Goal: Transaction & Acquisition: Purchase product/service

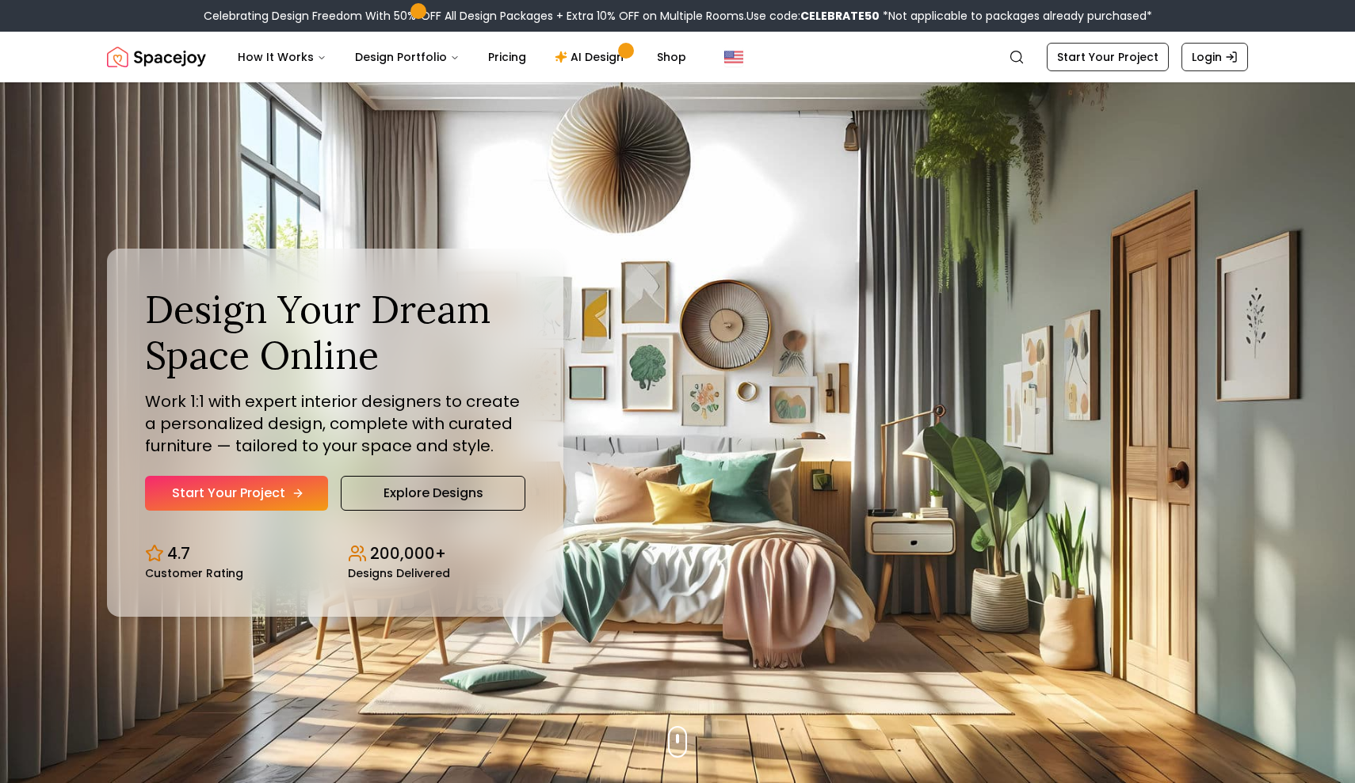
click at [298, 497] on icon "Hero section" at bounding box center [300, 493] width 4 height 7
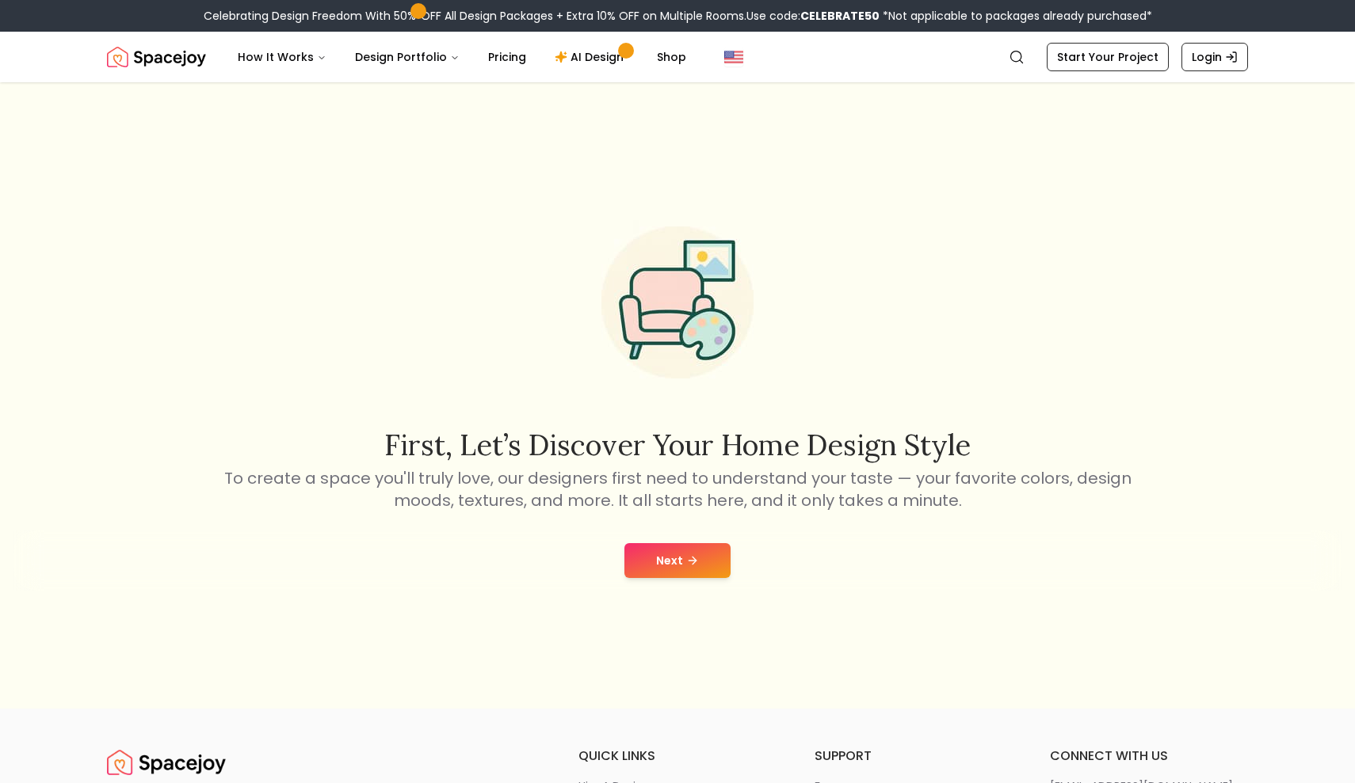
click at [703, 555] on button "Next" at bounding box center [677, 560] width 106 height 35
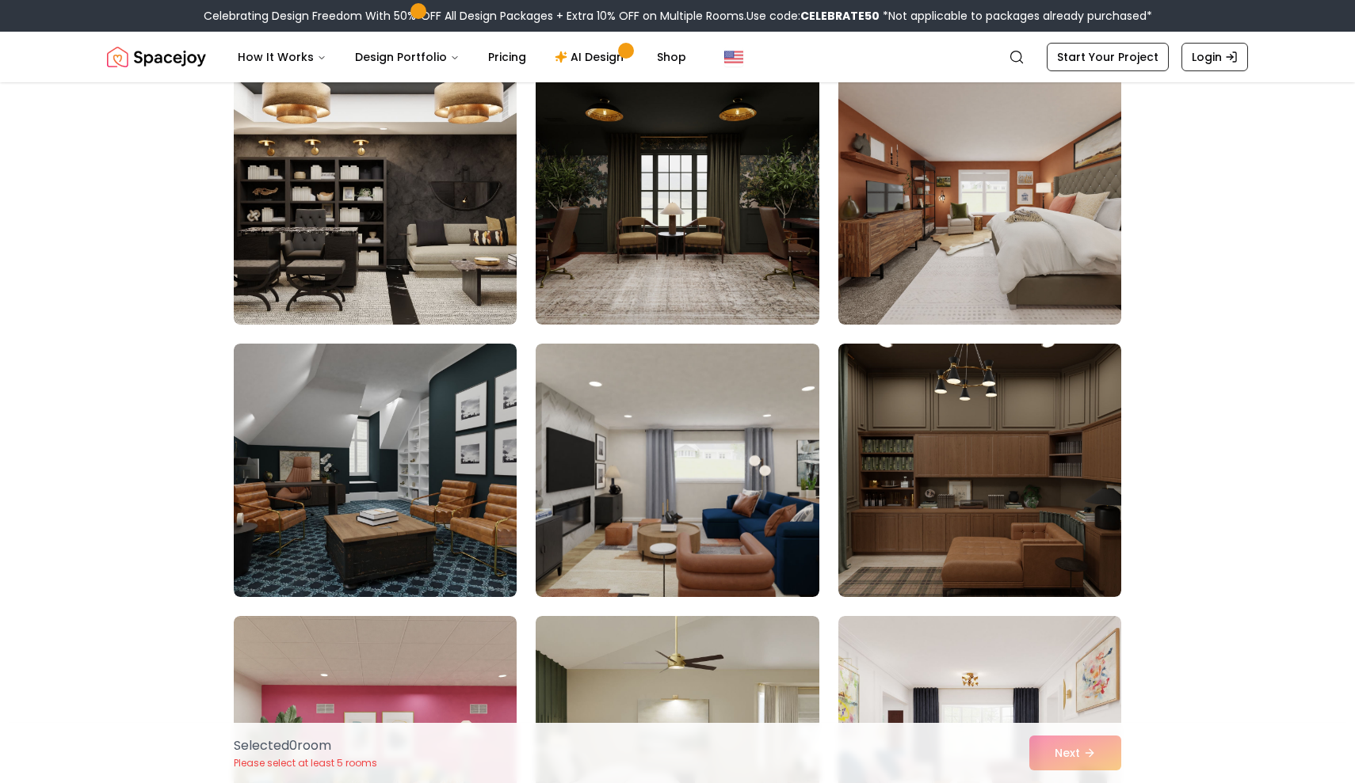
scroll to position [1779, 0]
click at [714, 223] on img at bounding box center [676, 198] width 297 height 266
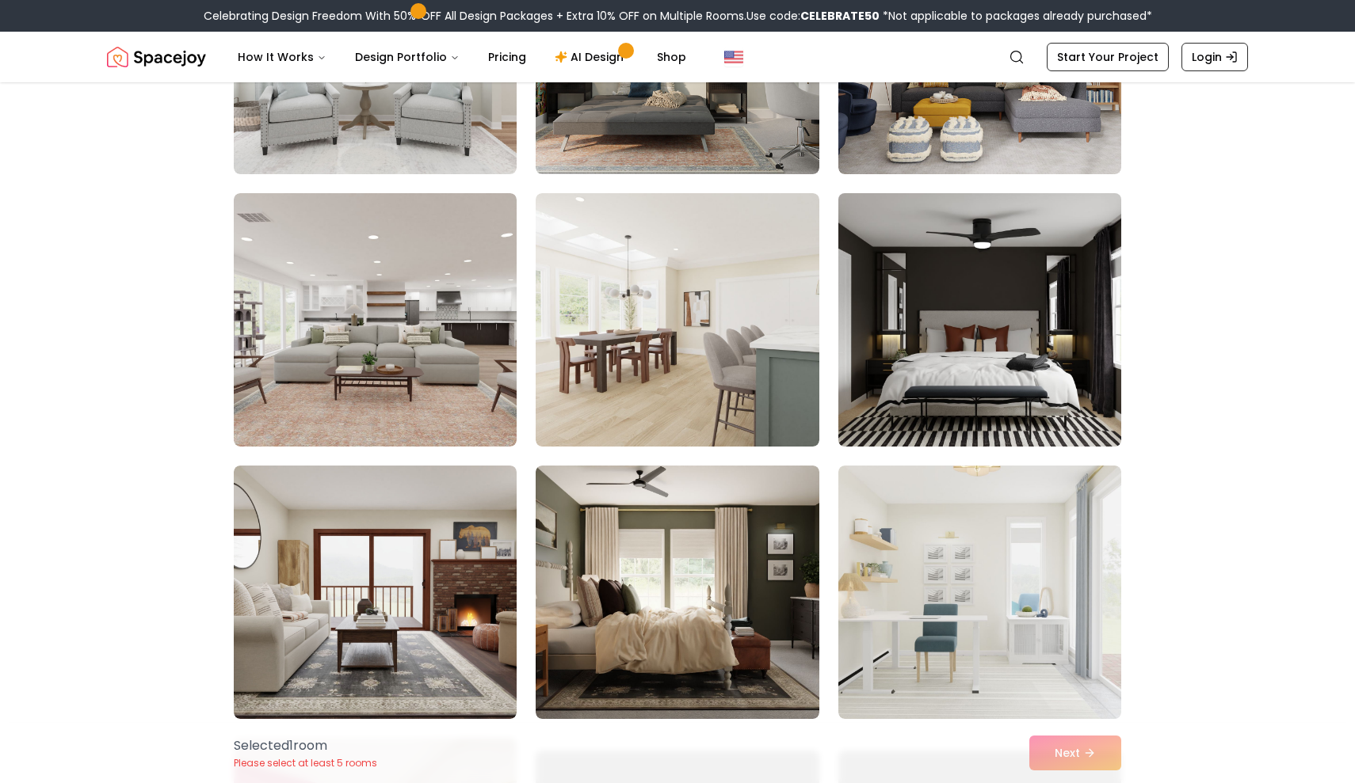
scroll to position [3022, 0]
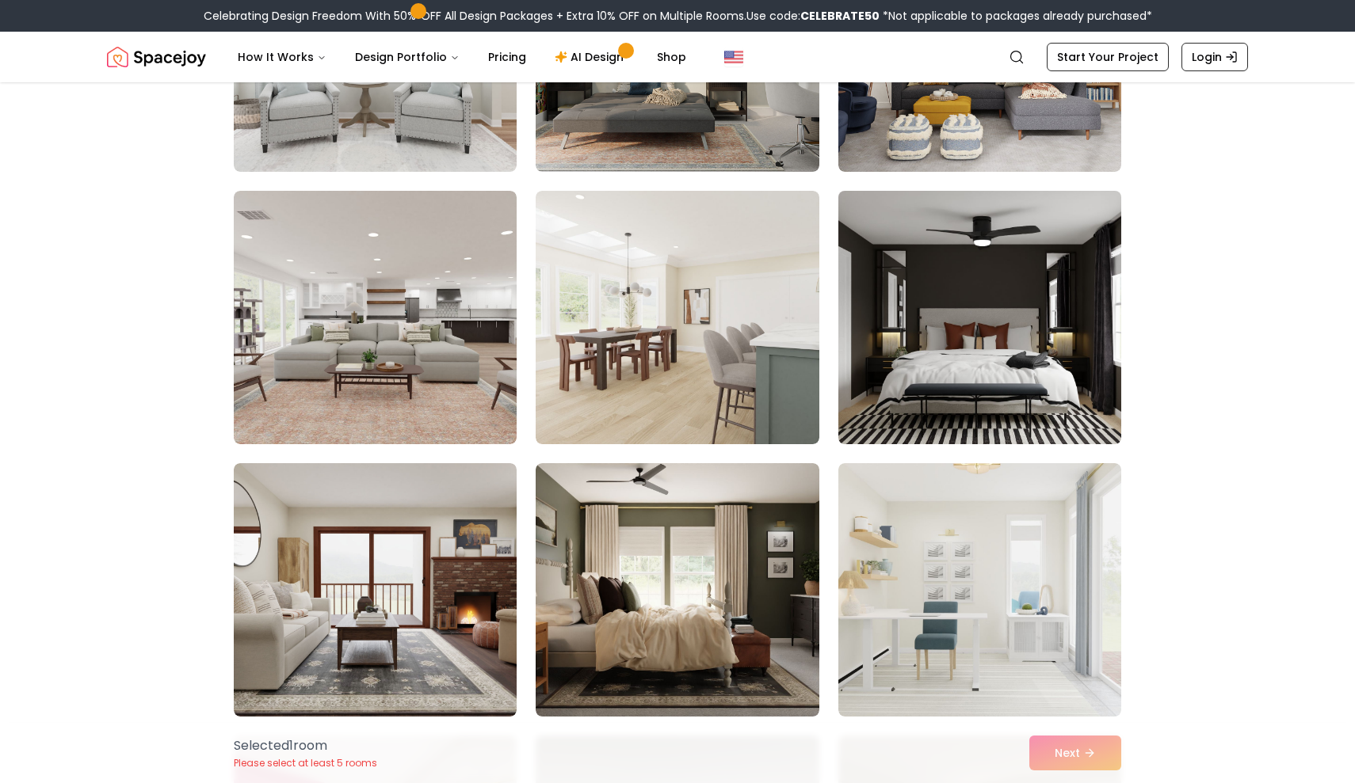
click at [1074, 349] on img at bounding box center [979, 318] width 297 height 266
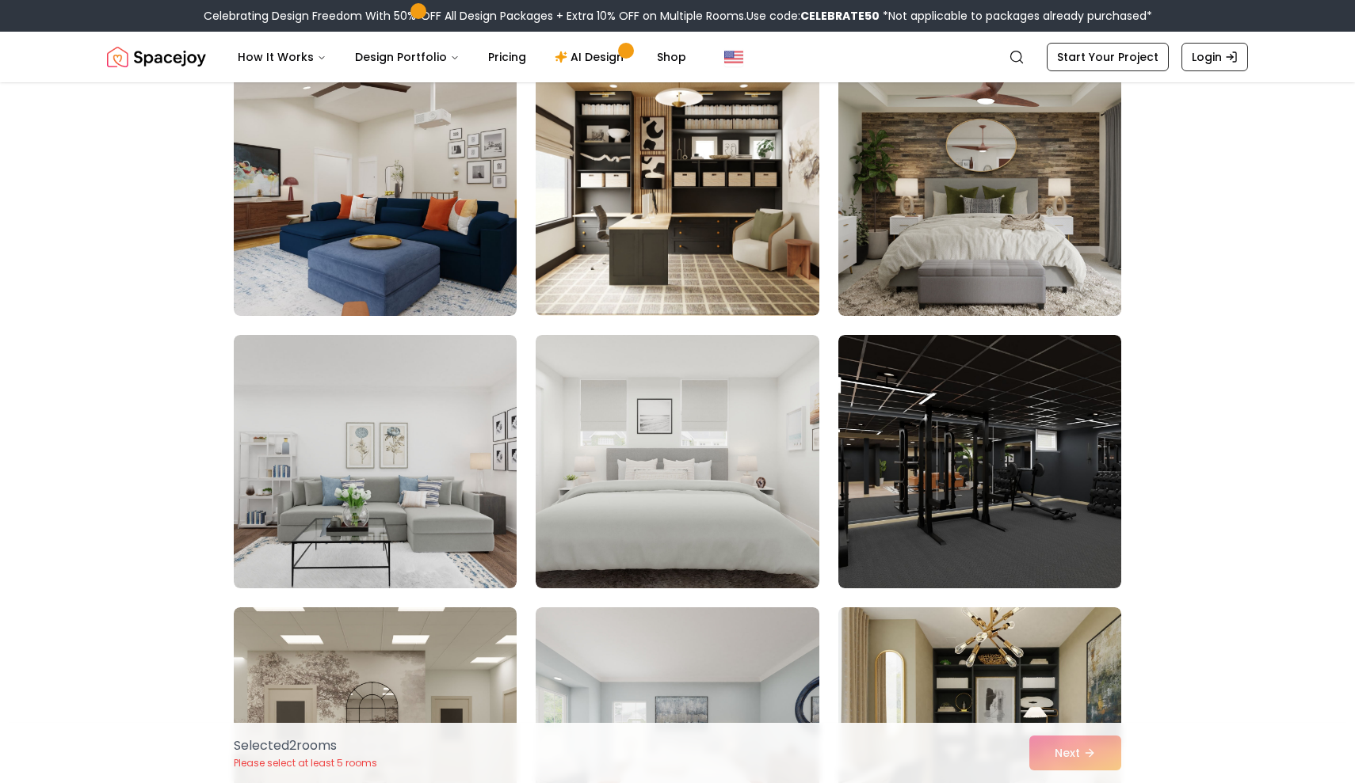
scroll to position [4792, 0]
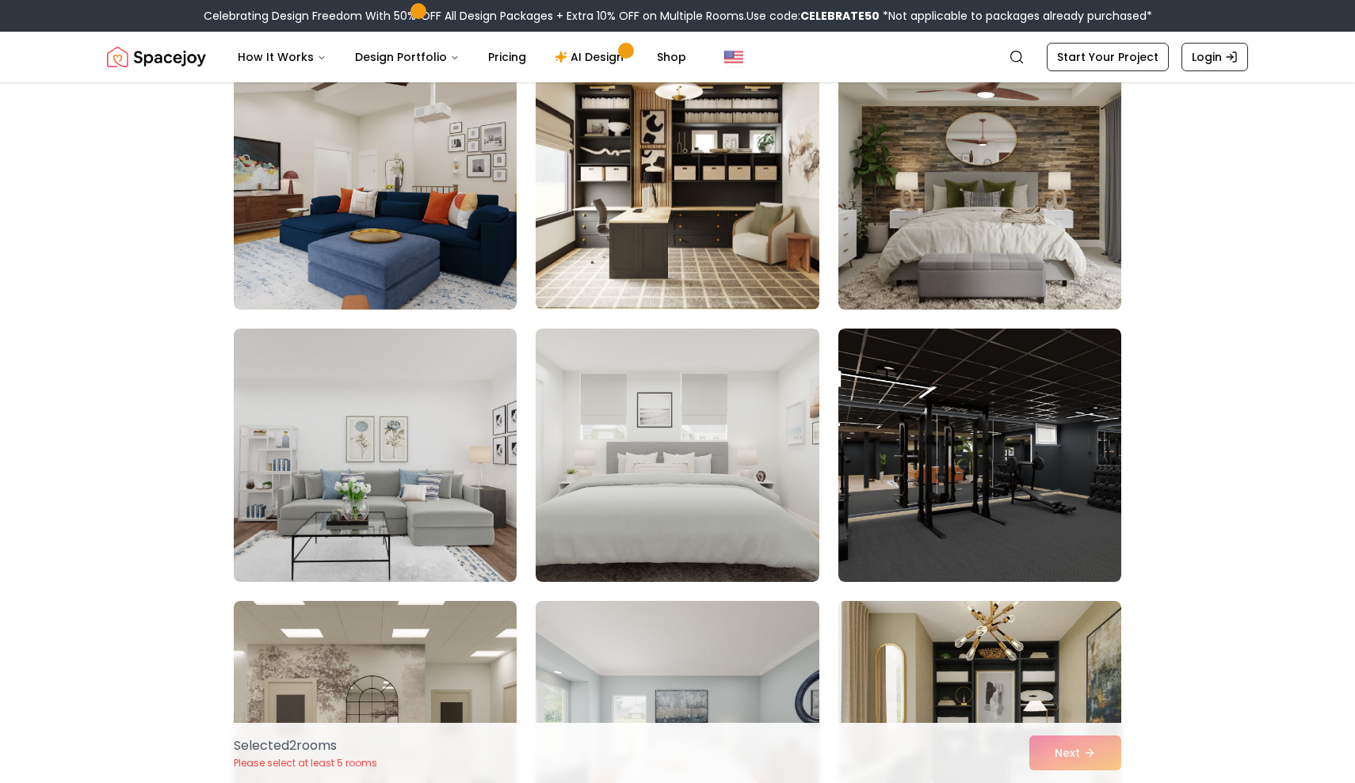
click at [1068, 196] on img at bounding box center [979, 183] width 297 height 266
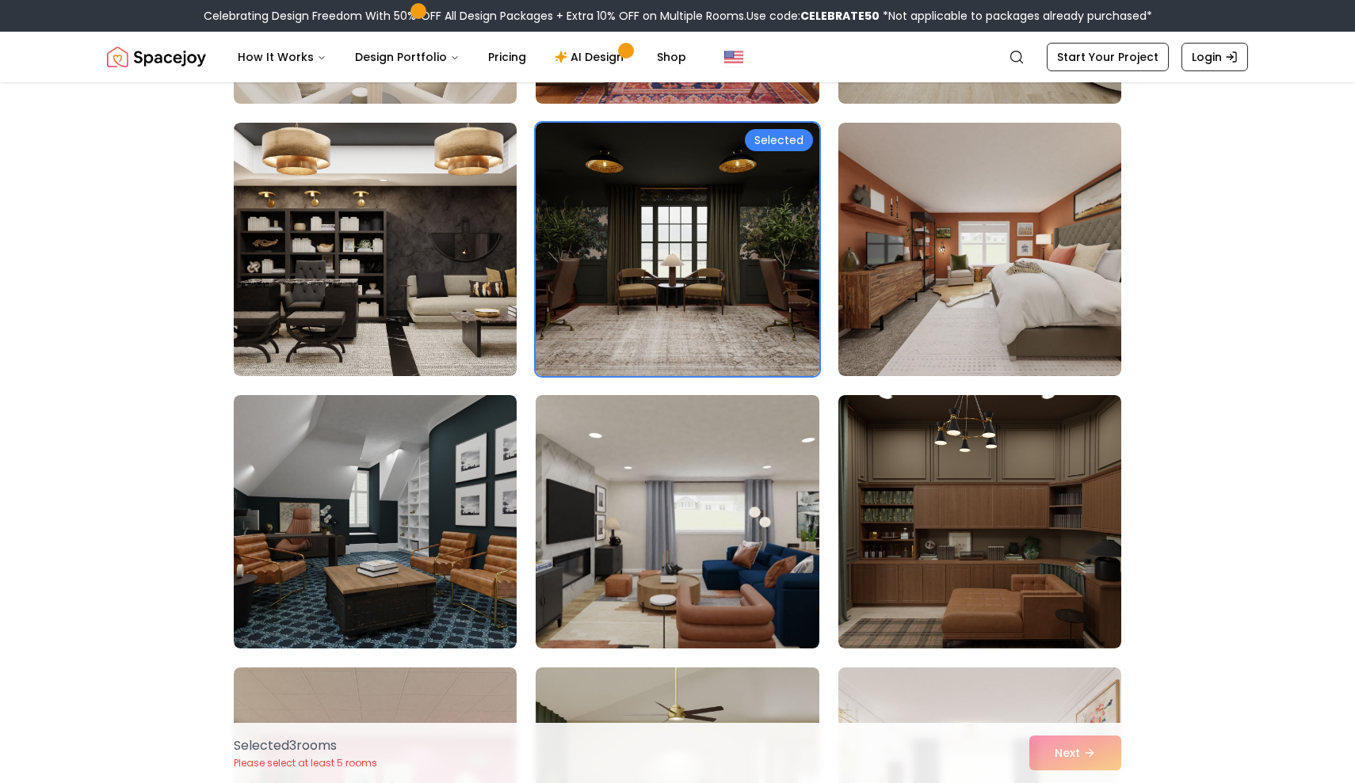
scroll to position [1823, 0]
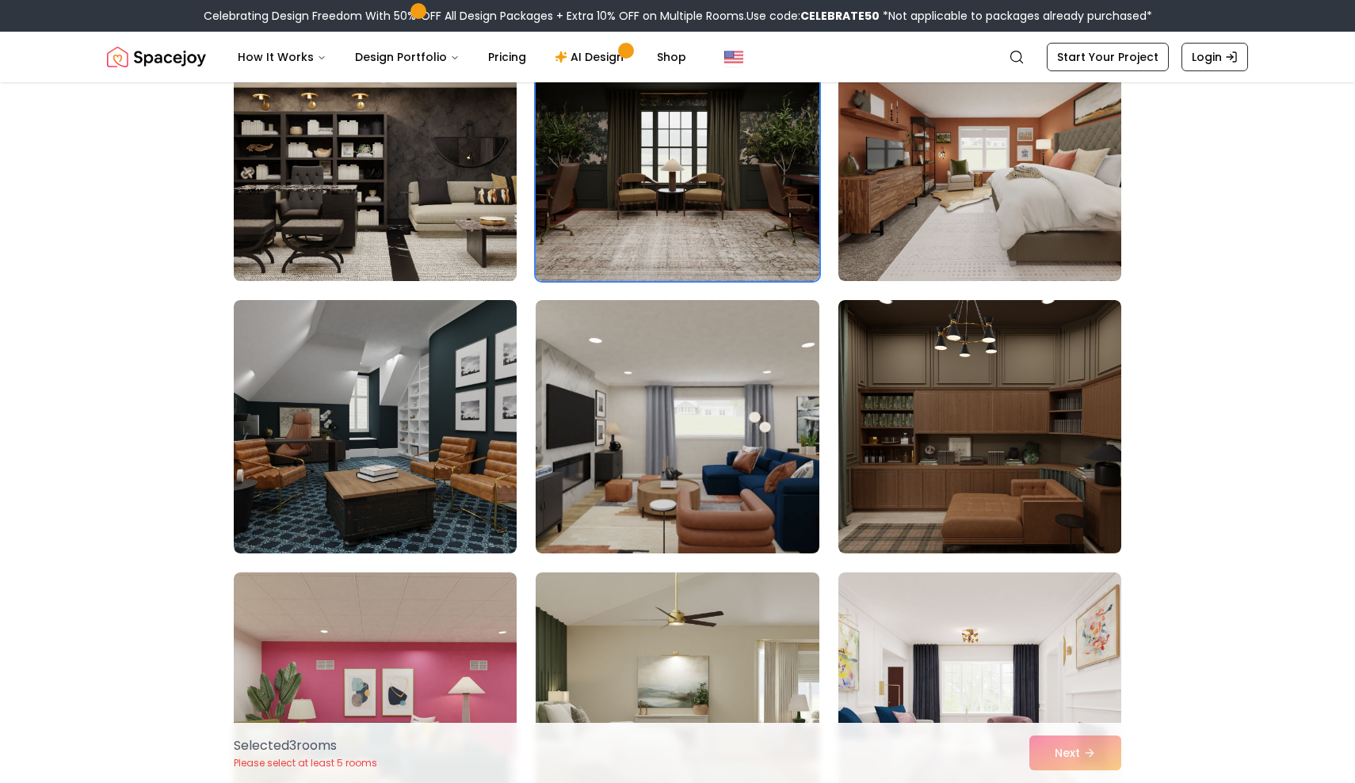
click at [471, 147] on img at bounding box center [375, 154] width 297 height 266
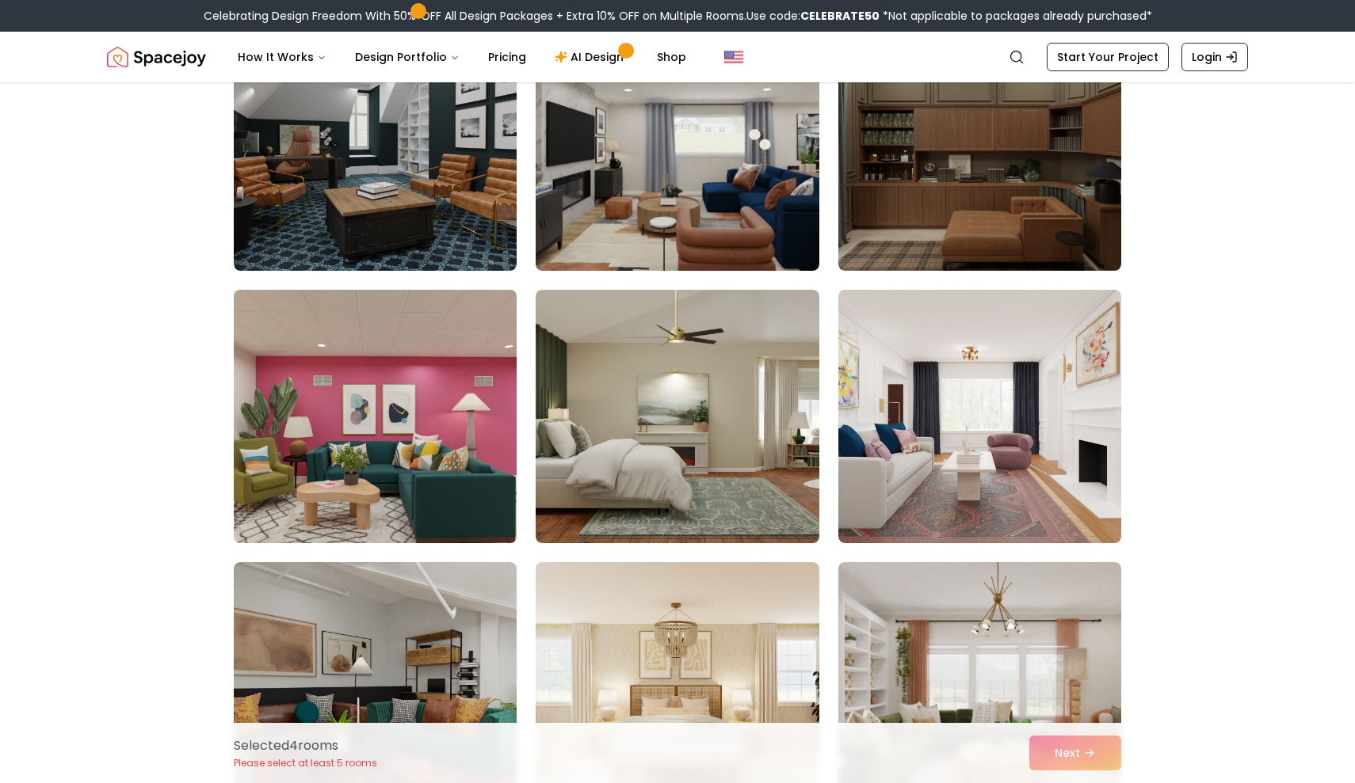
scroll to position [2107, 0]
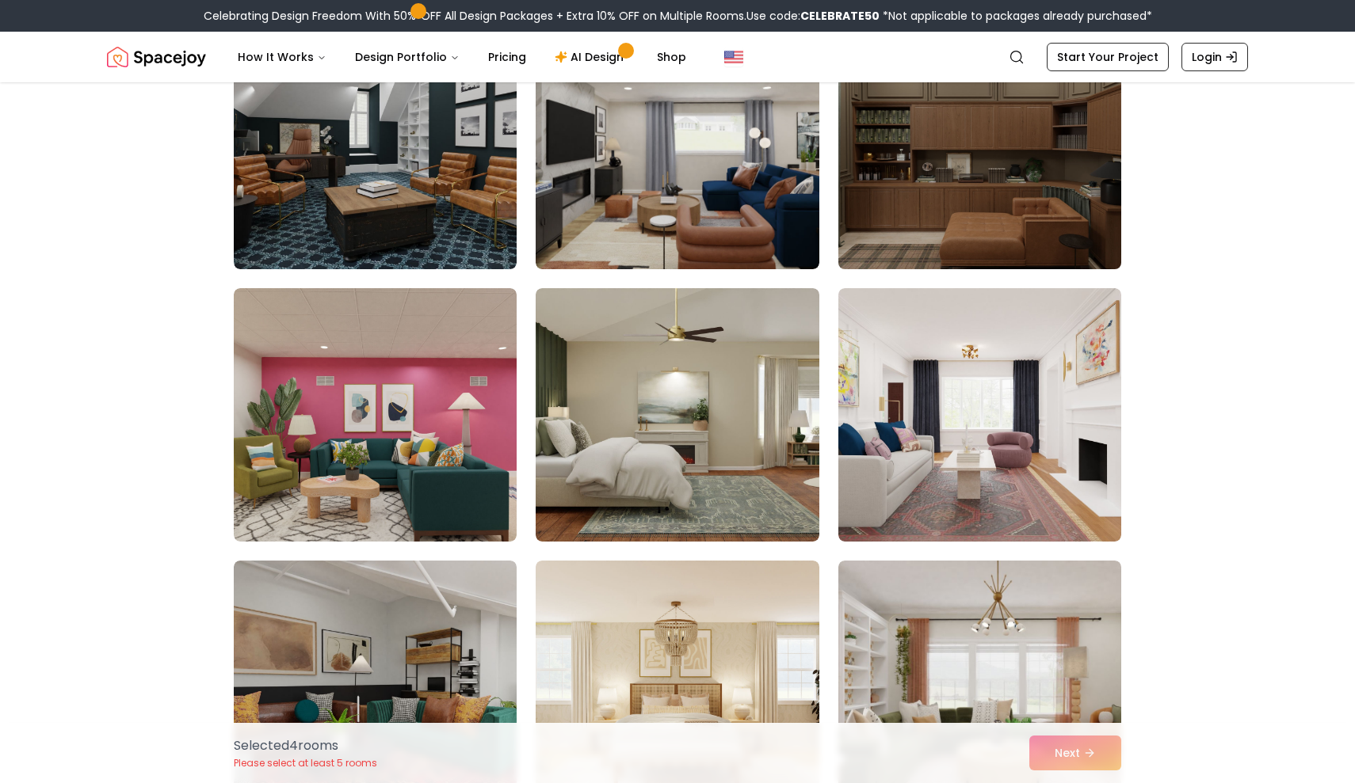
click at [1080, 187] on img at bounding box center [979, 143] width 297 height 266
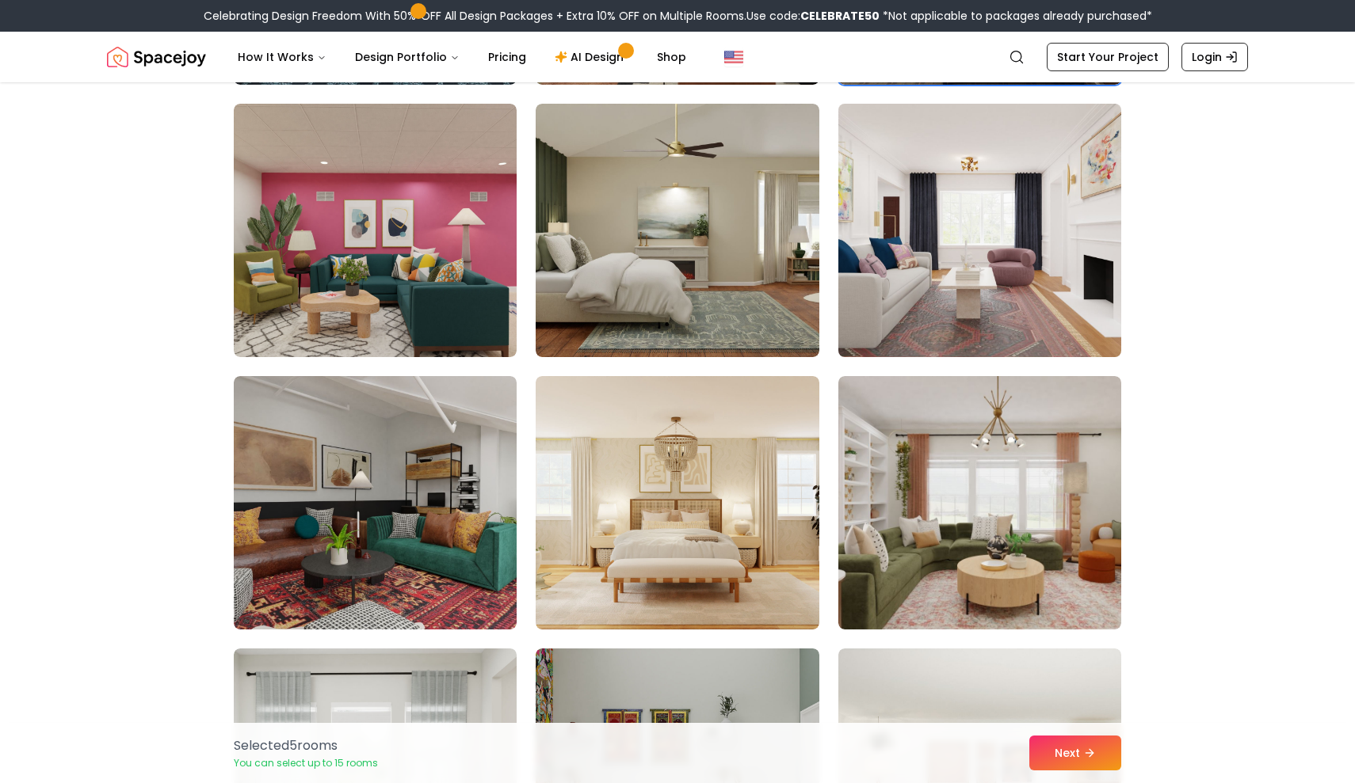
scroll to position [2529, 0]
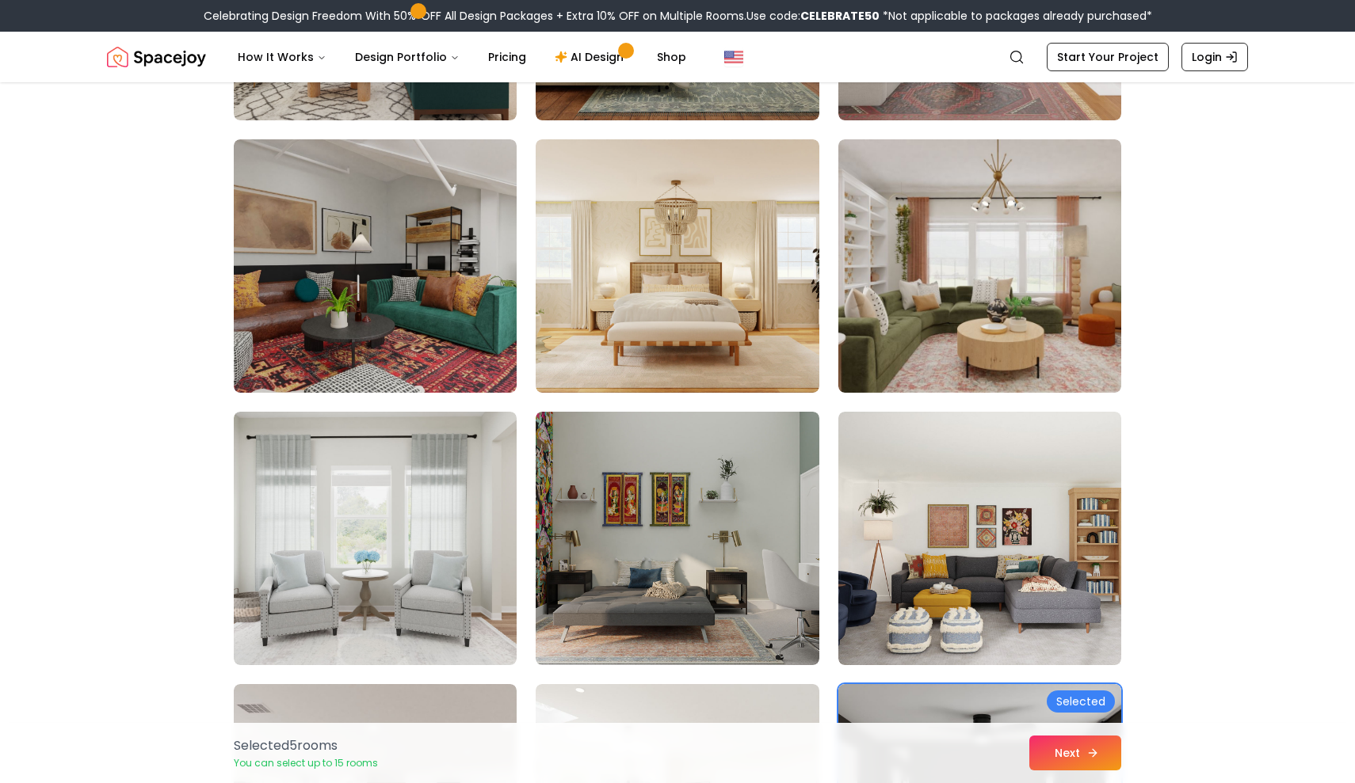
click at [1049, 740] on button "Next" at bounding box center [1075, 753] width 92 height 35
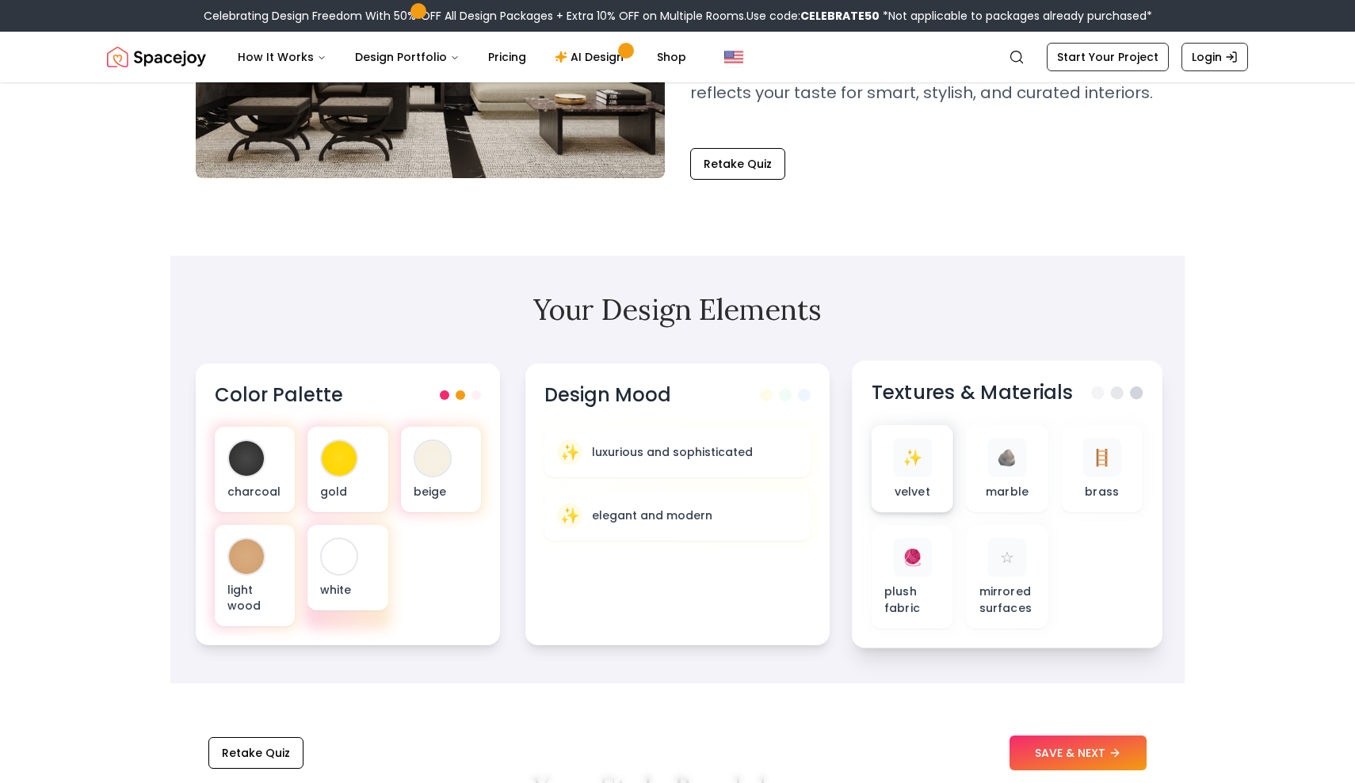
scroll to position [311, 0]
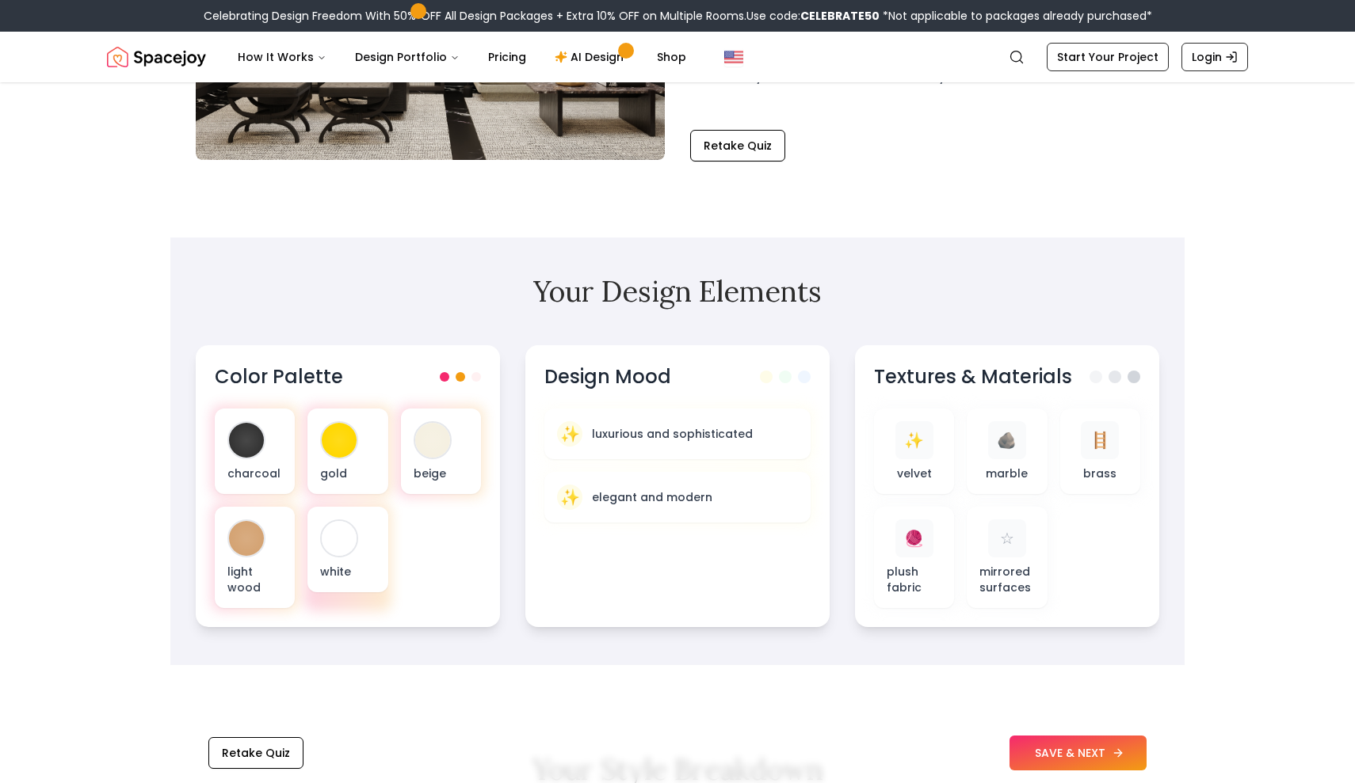
click at [1071, 760] on button "SAVE & NEXT" at bounding box center [1077, 753] width 137 height 35
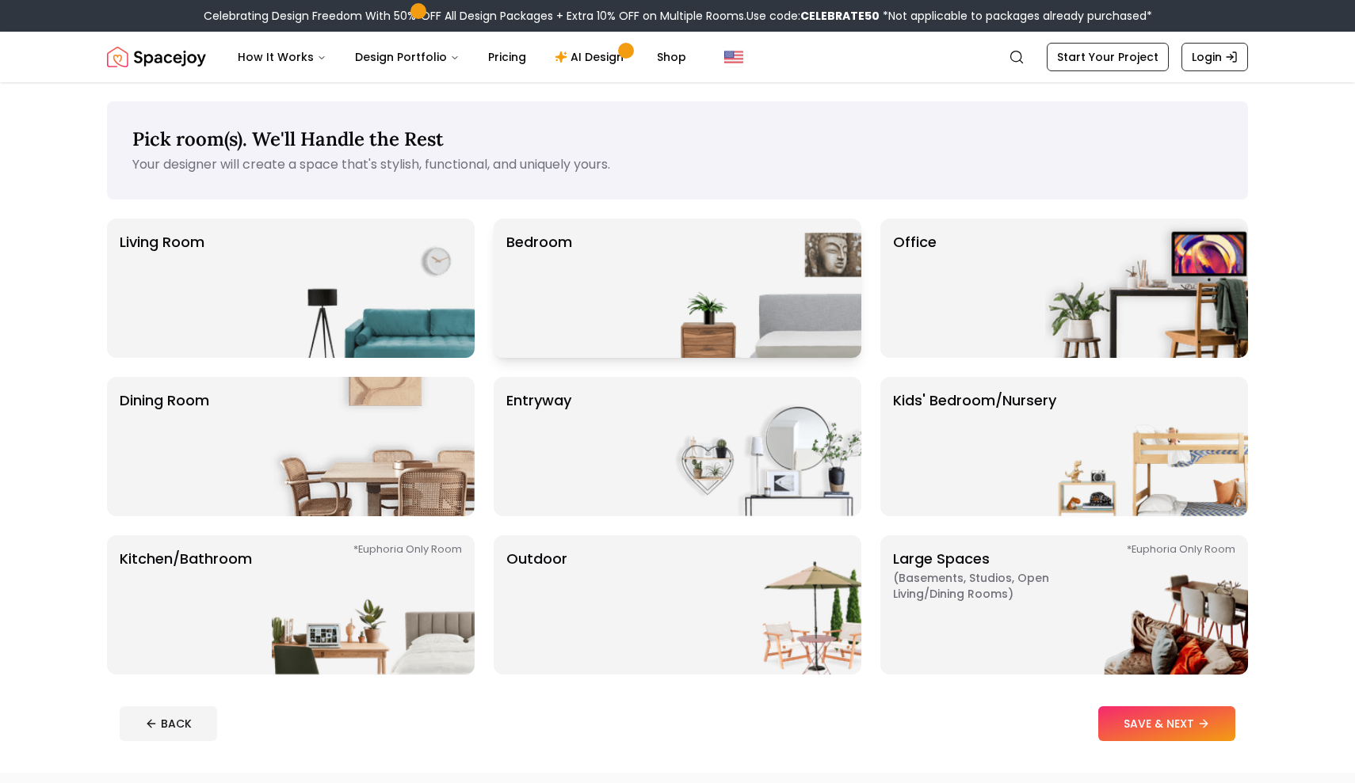
click at [812, 295] on img at bounding box center [759, 288] width 203 height 139
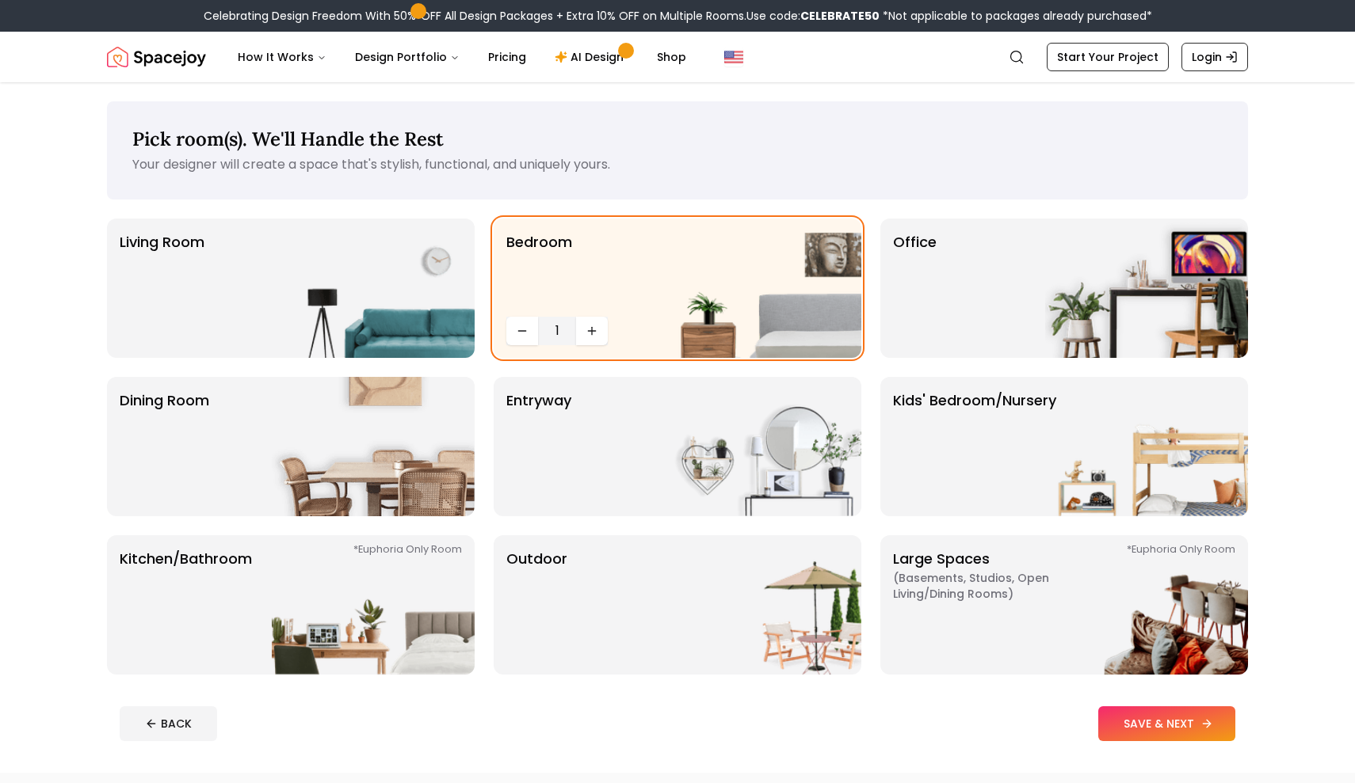
click at [1139, 726] on button "SAVE & NEXT" at bounding box center [1166, 724] width 137 height 35
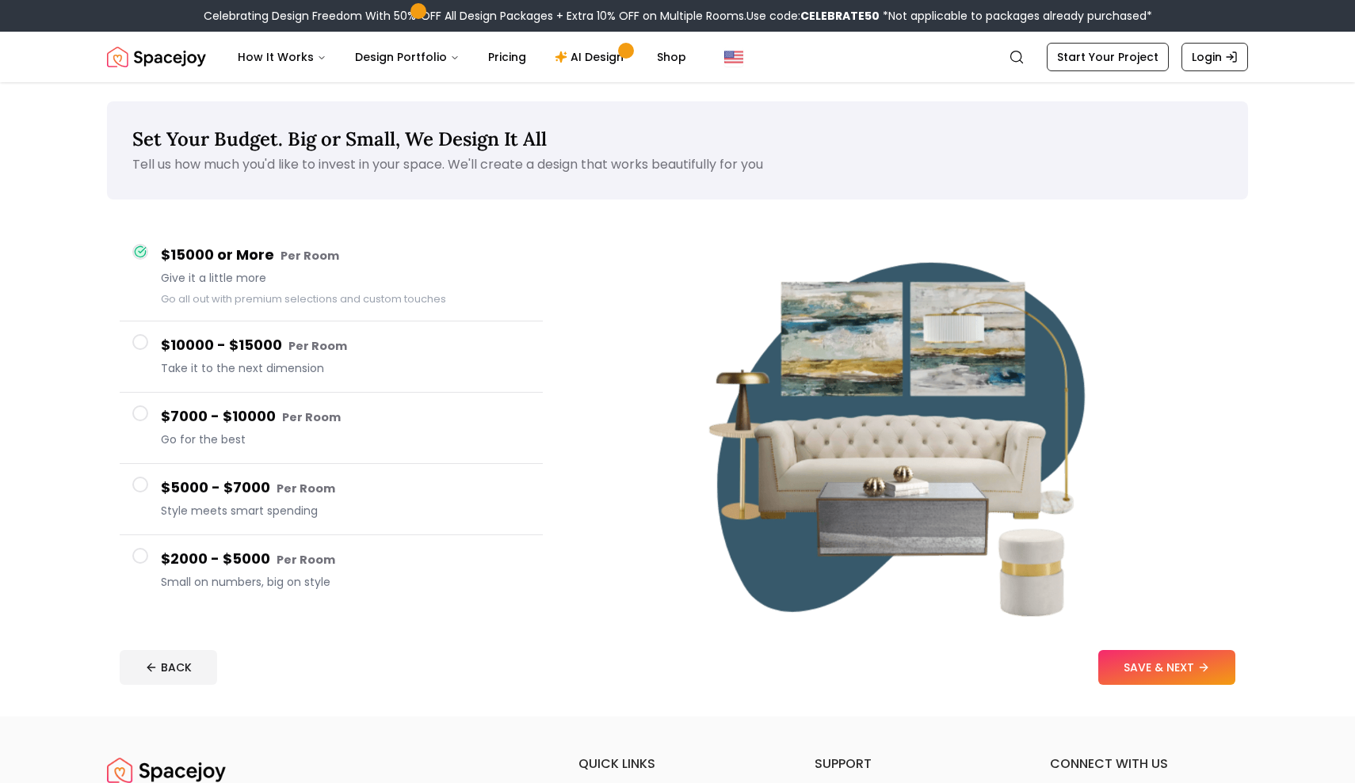
click at [368, 355] on h4 "$10000 - $15000 Per Room" at bounding box center [345, 345] width 369 height 23
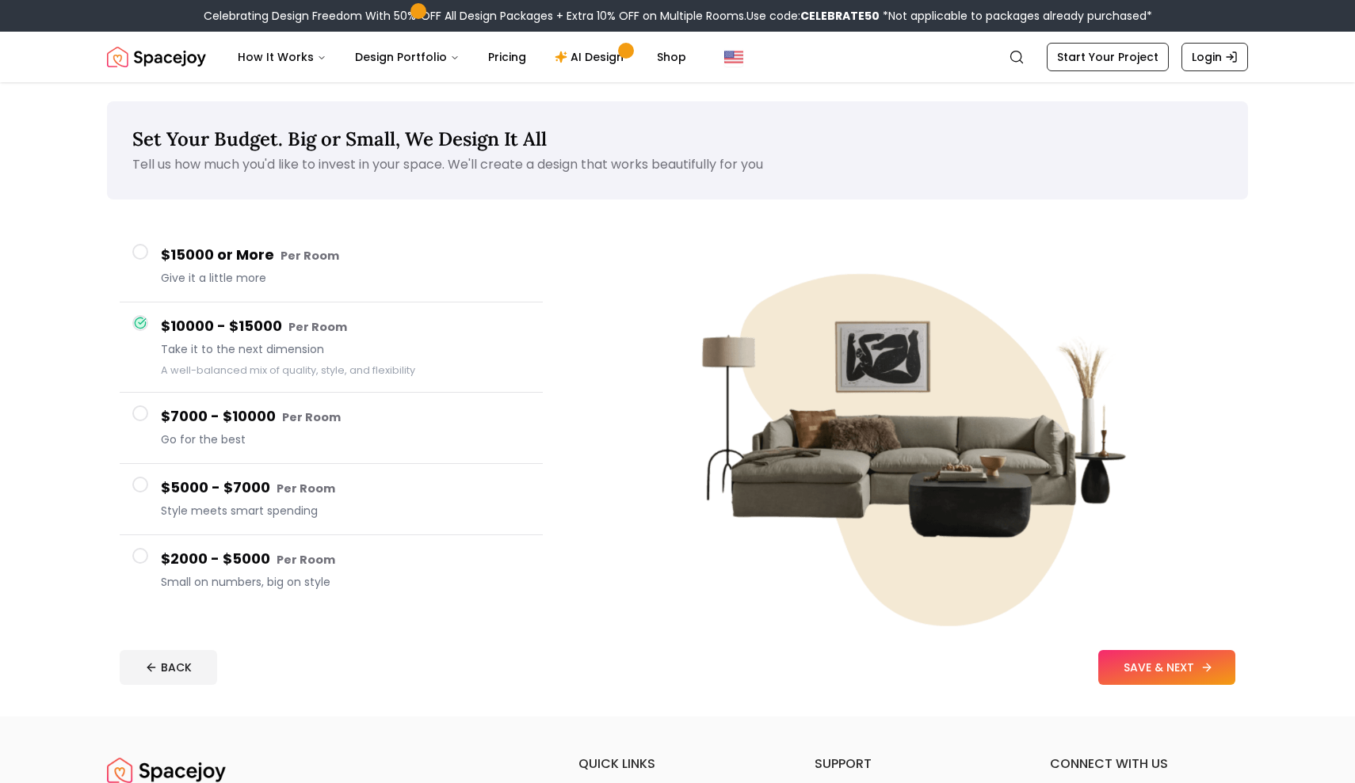
click at [1161, 650] on button "SAVE & NEXT" at bounding box center [1166, 667] width 137 height 35
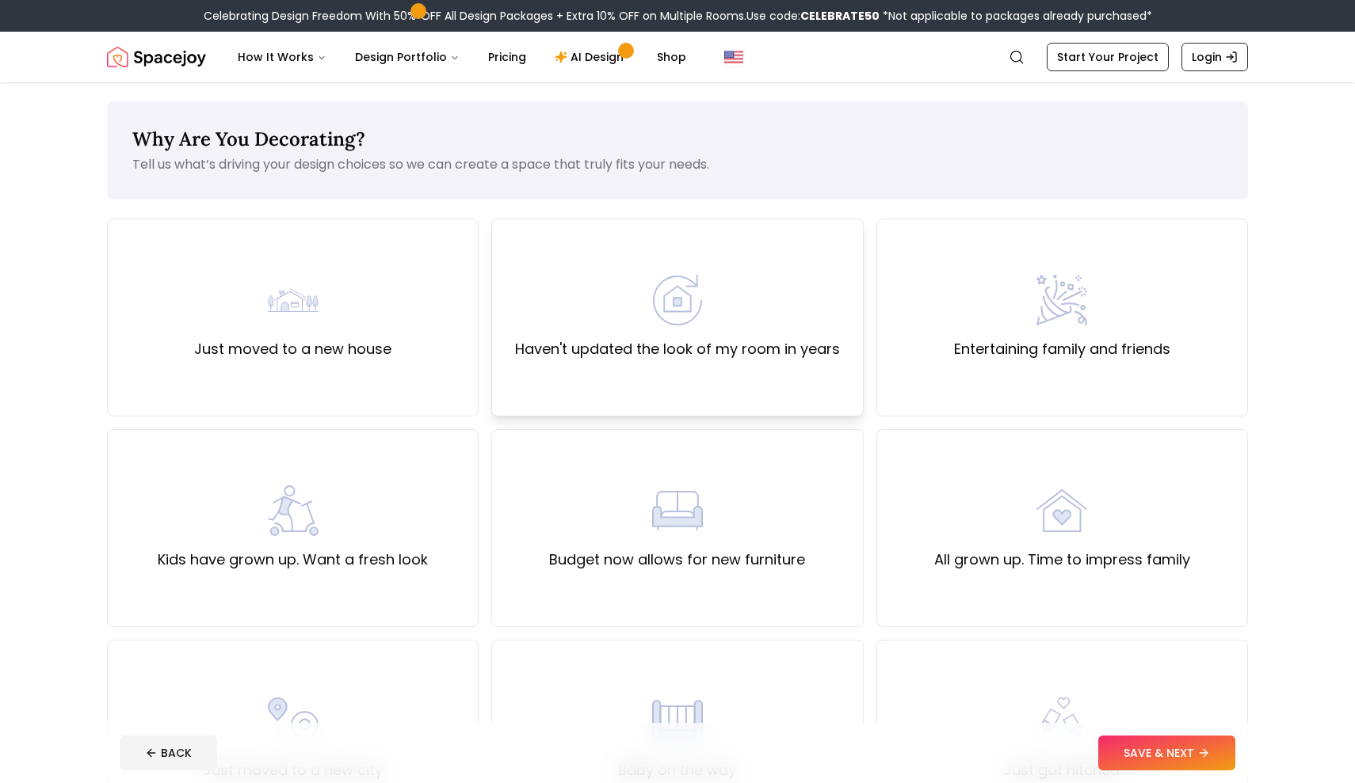
click at [684, 378] on div "Haven't updated the look of my room in years" at bounding box center [677, 318] width 372 height 198
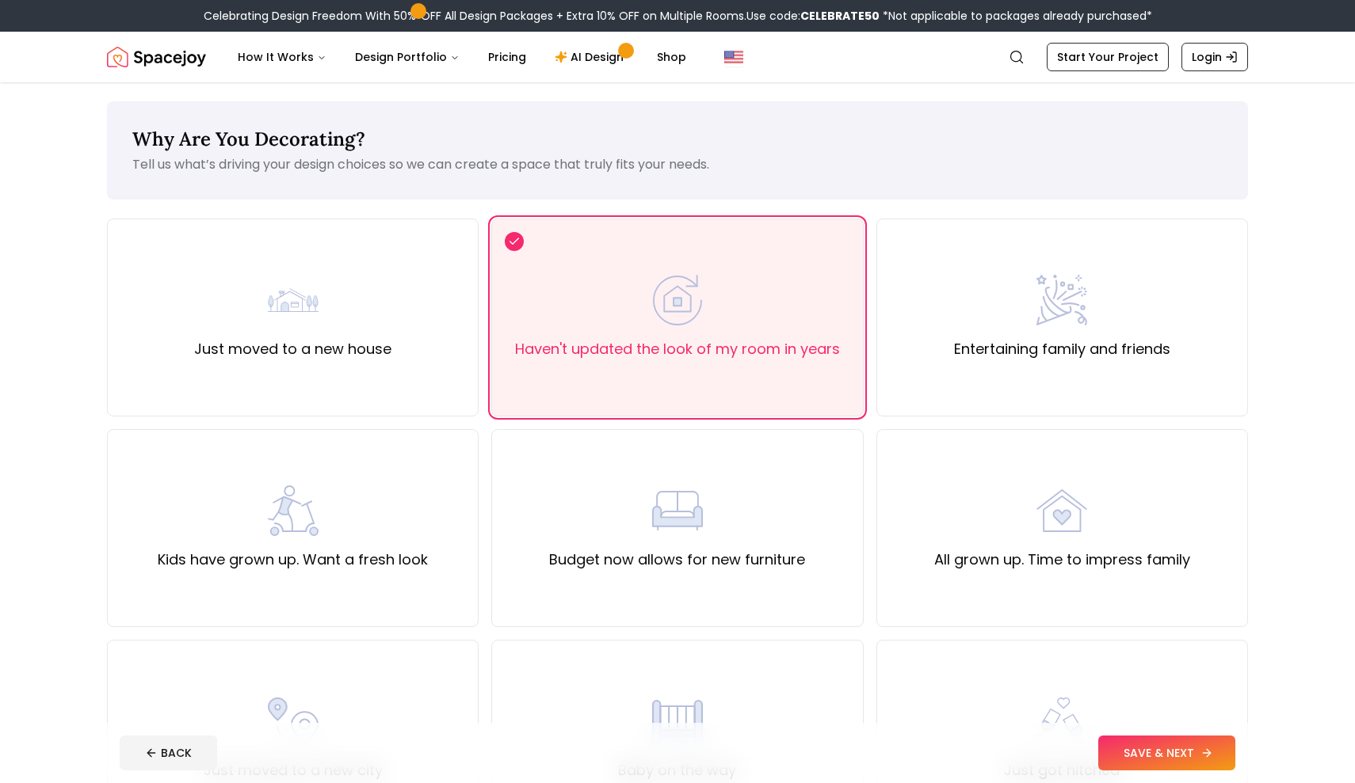
click at [1149, 744] on button "SAVE & NEXT" at bounding box center [1166, 753] width 137 height 35
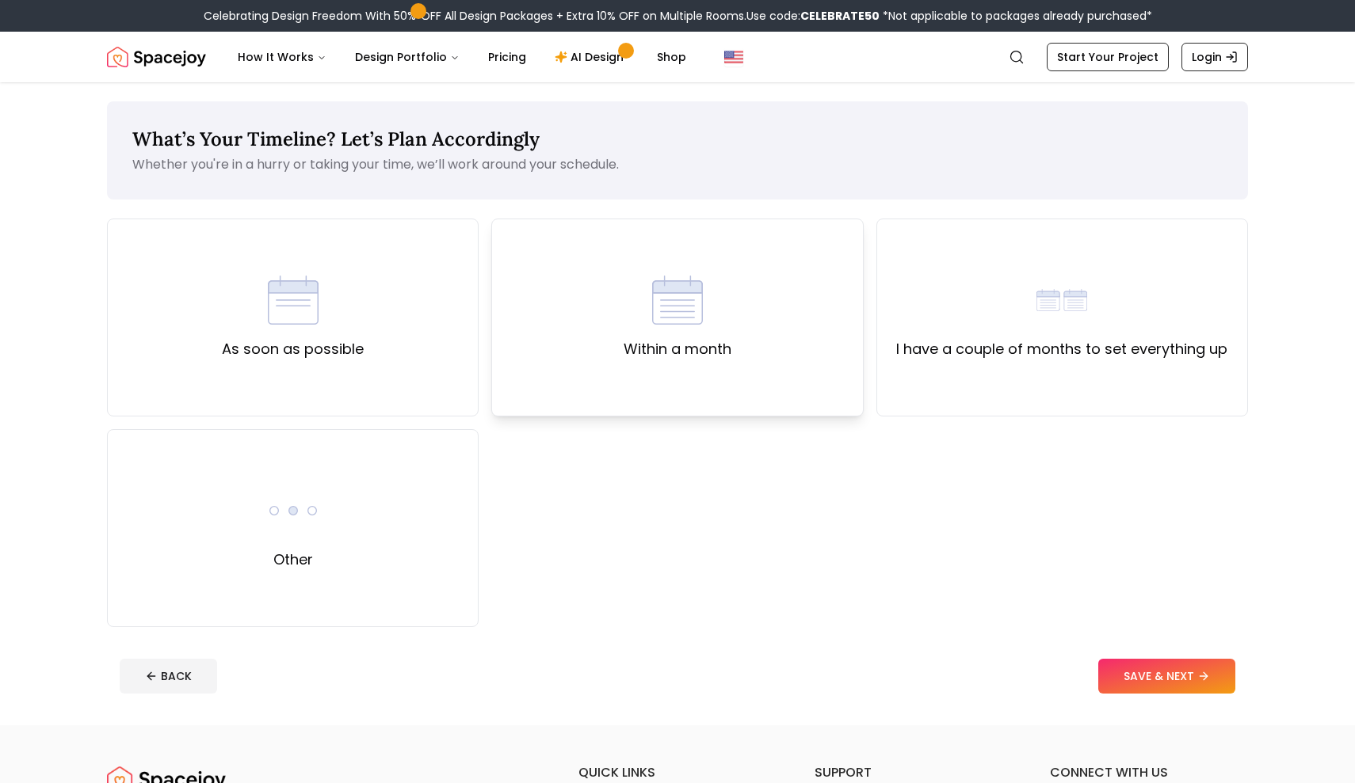
click at [647, 376] on div "Within a month" at bounding box center [677, 318] width 372 height 198
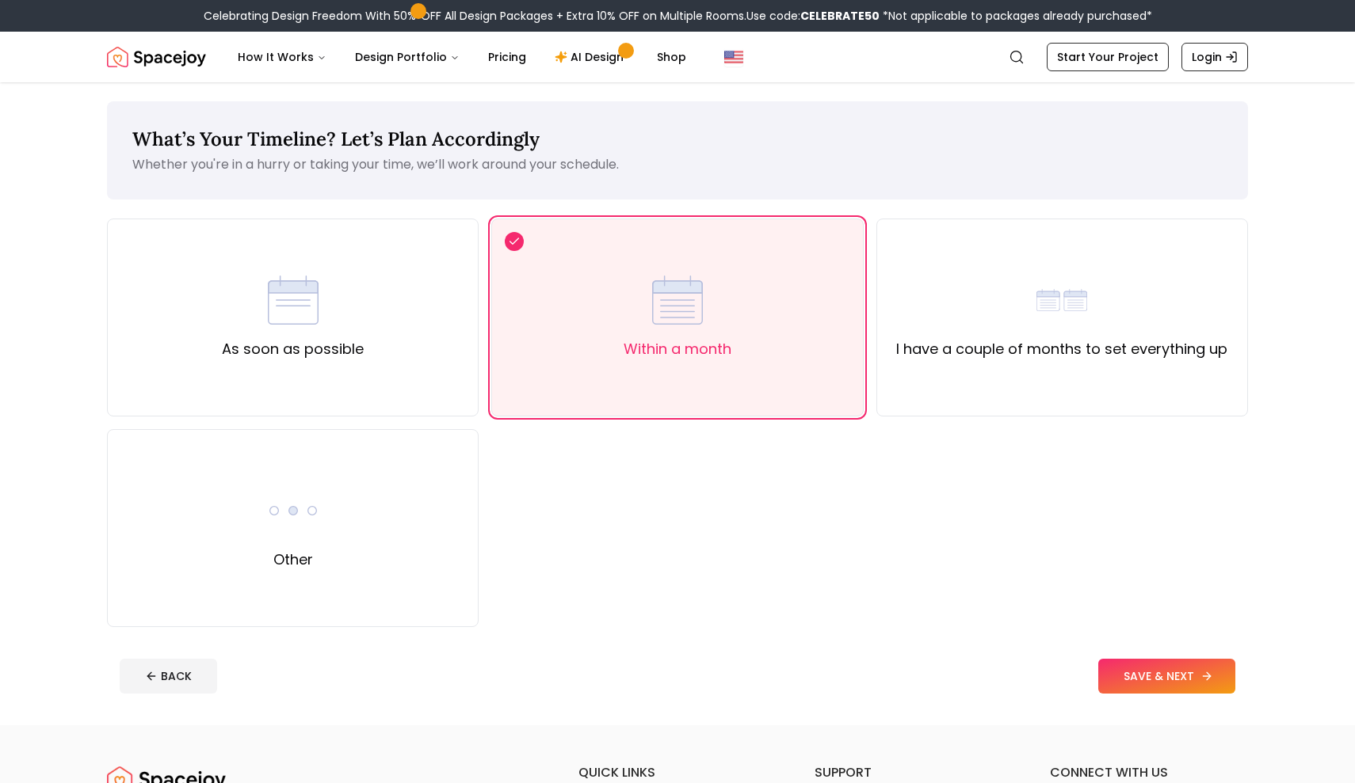
click at [1161, 684] on button "SAVE & NEXT" at bounding box center [1166, 676] width 137 height 35
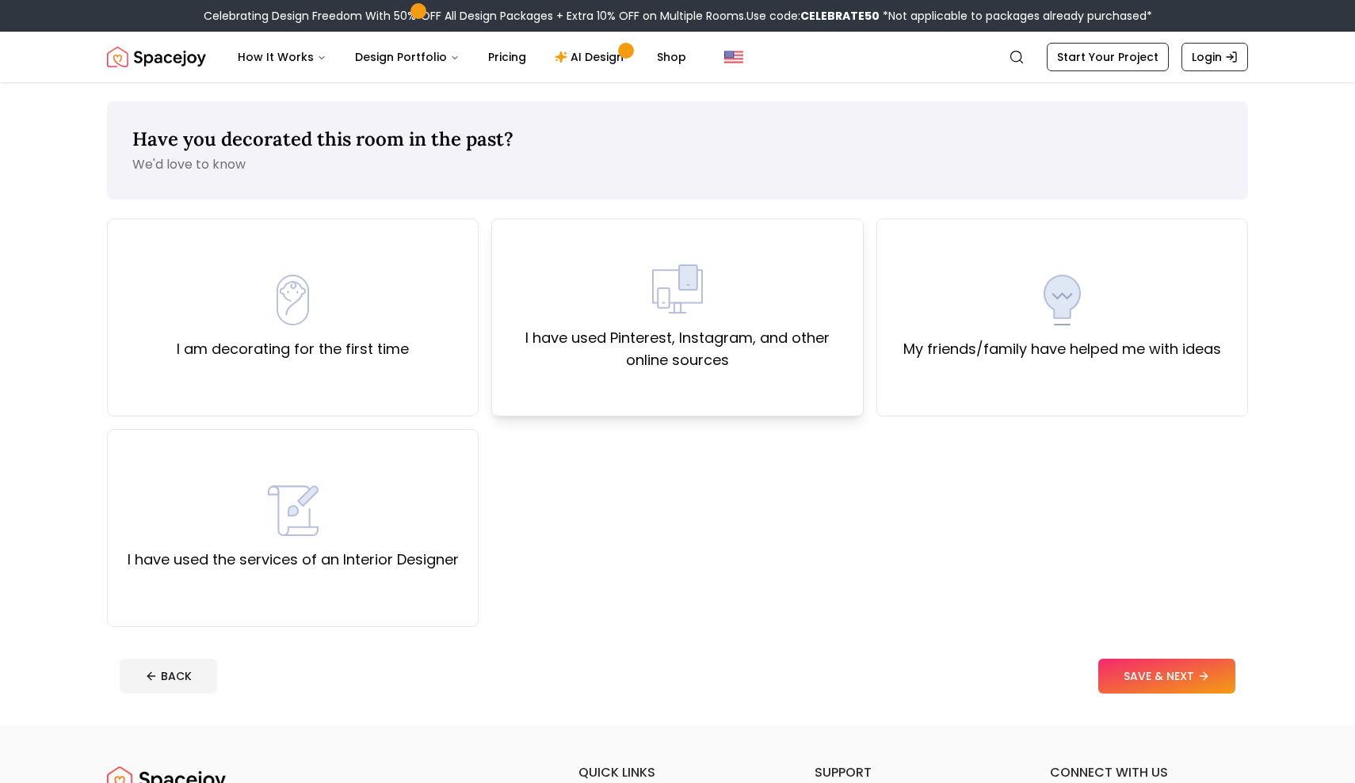
click at [764, 372] on div "I have used Pinterest, Instagram, and other online sources" at bounding box center [677, 318] width 372 height 198
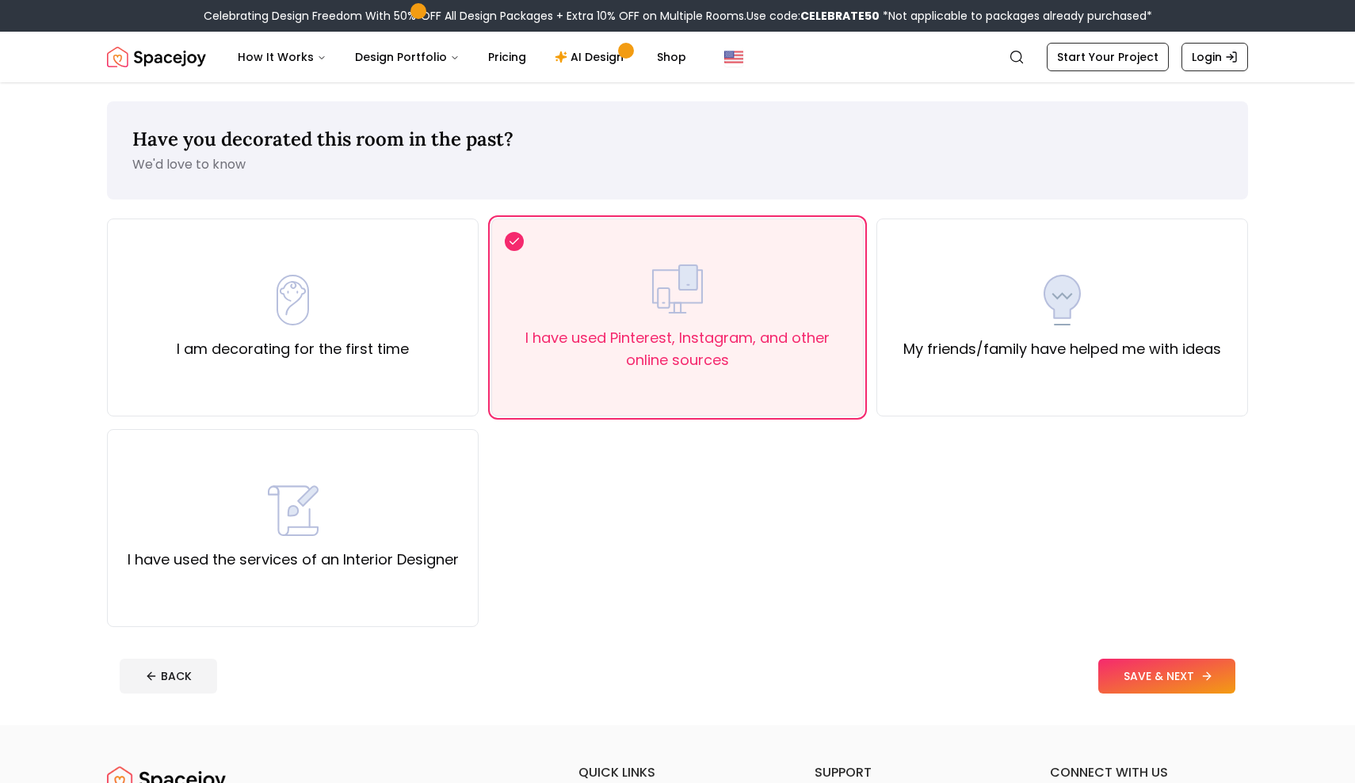
click at [1148, 679] on button "SAVE & NEXT" at bounding box center [1166, 676] width 137 height 35
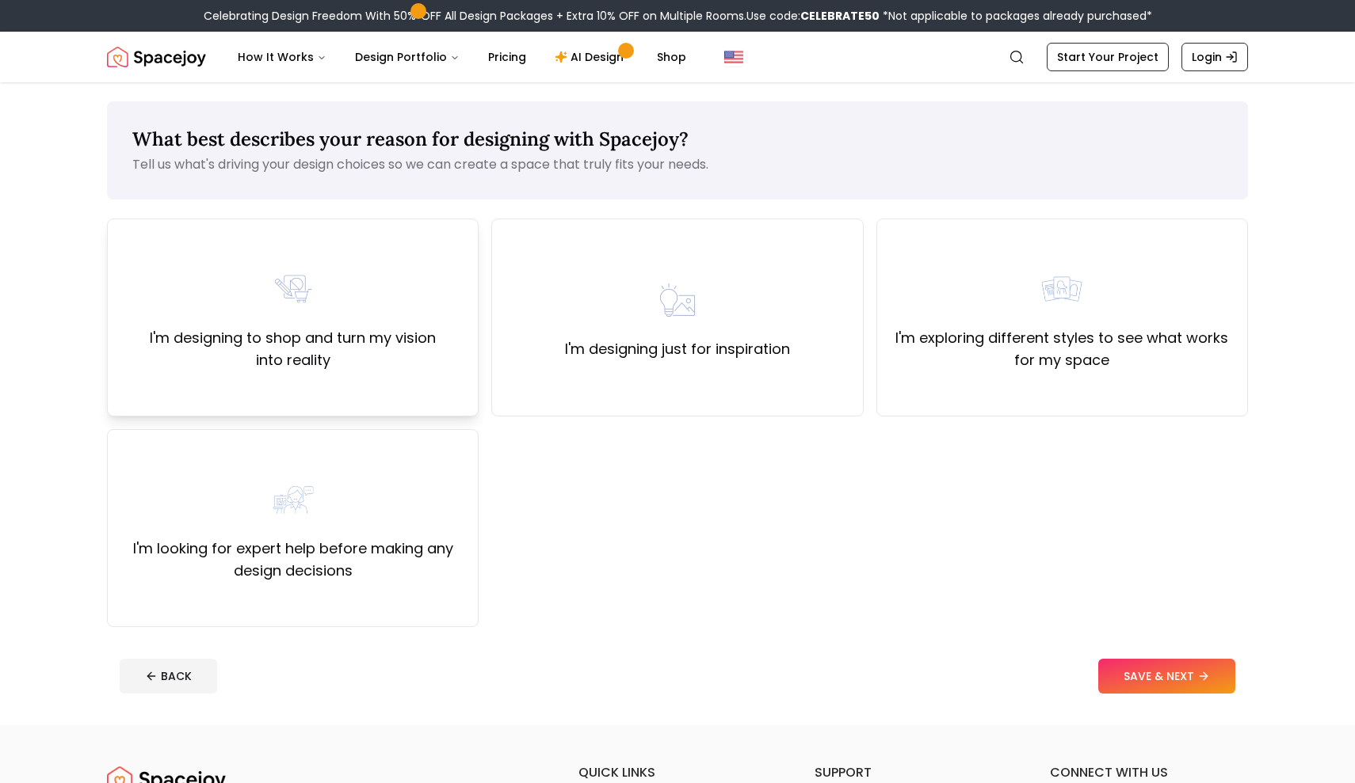
click at [363, 364] on label "I'm designing to shop and turn my vision into reality" at bounding box center [292, 349] width 345 height 44
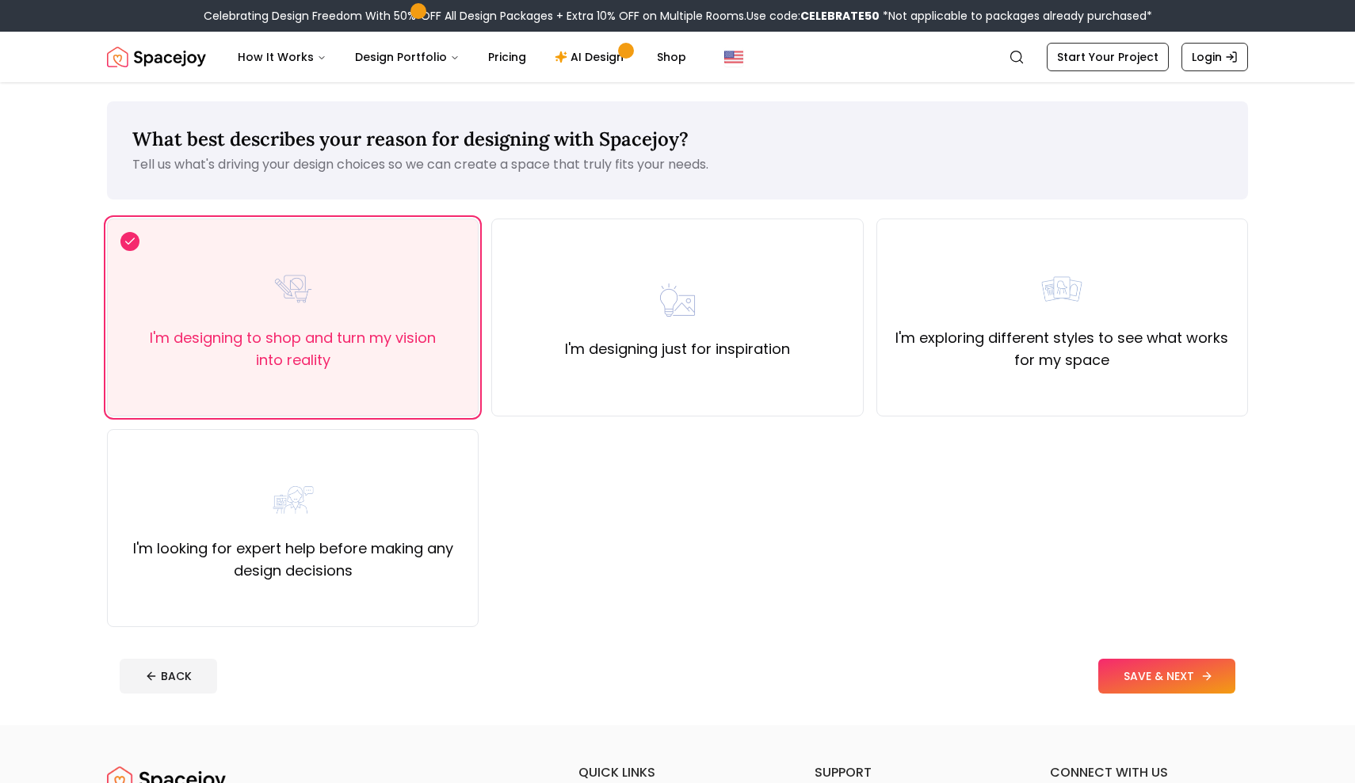
click at [1138, 688] on button "SAVE & NEXT" at bounding box center [1166, 676] width 137 height 35
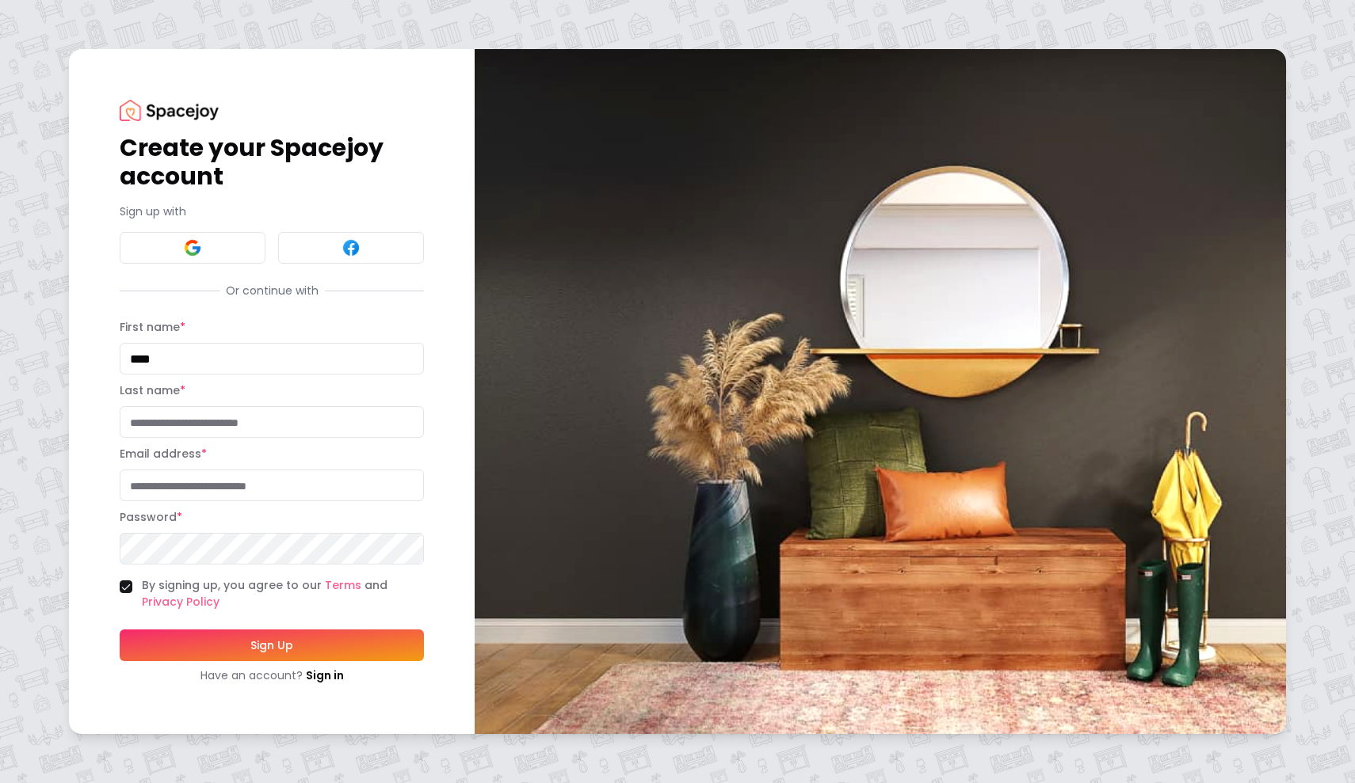
type input "****"
type input "*"
type input "**********"
click at [275, 642] on button "Sign Up" at bounding box center [272, 646] width 304 height 32
